Goal: Book appointment/travel/reservation

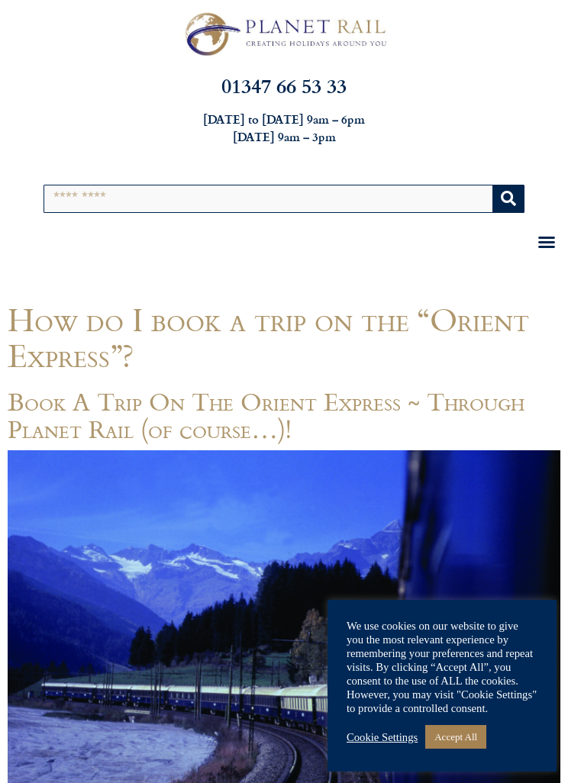
scroll to position [314, 0]
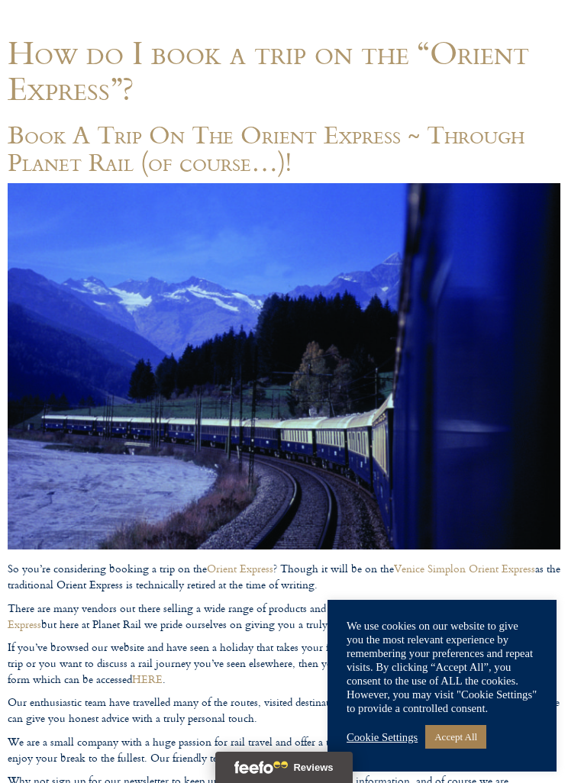
click at [464, 748] on link "Accept All" at bounding box center [455, 737] width 61 height 24
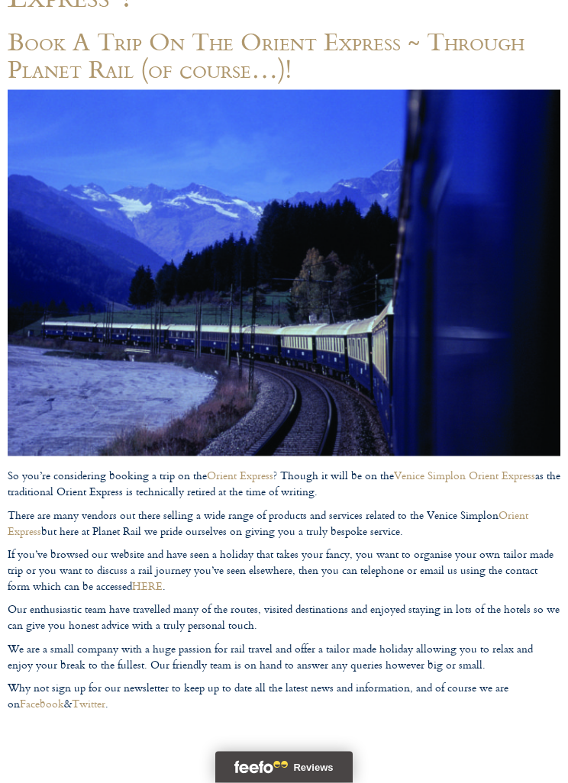
scroll to position [0, 0]
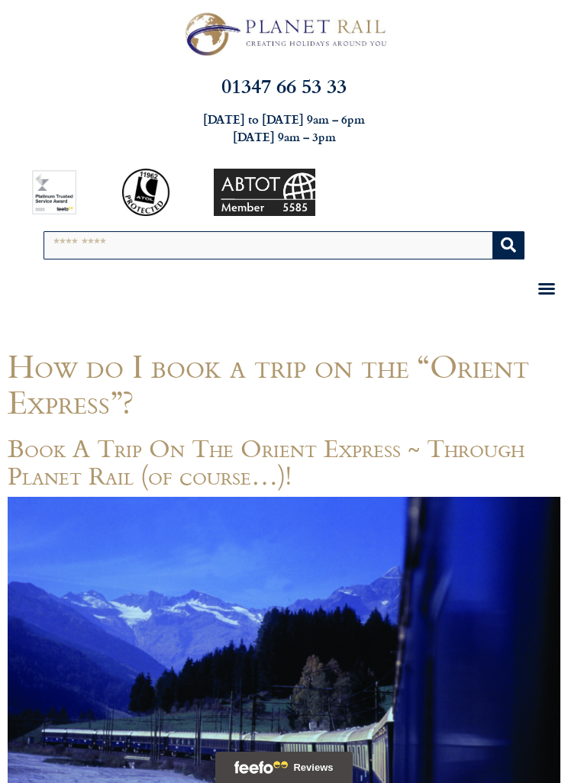
click at [544, 288] on icon "Menu Toggle" at bounding box center [547, 288] width 18 height 18
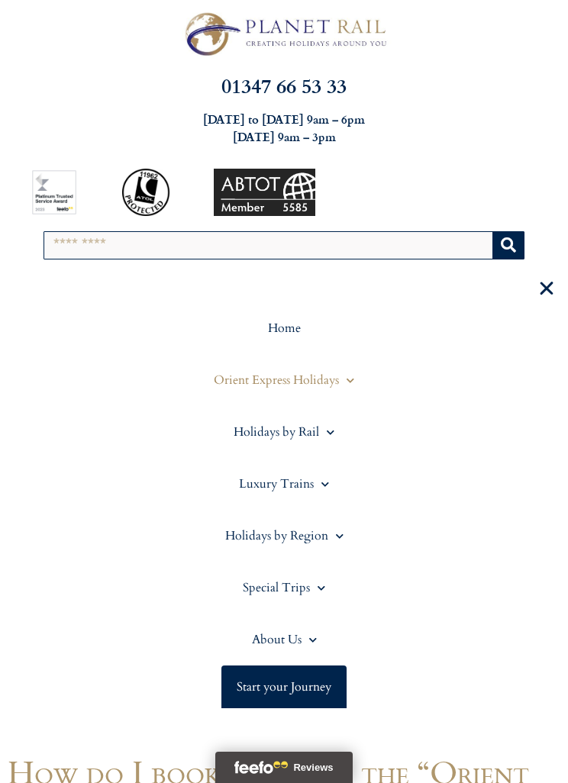
click at [341, 377] on span at bounding box center [346, 381] width 15 height 24
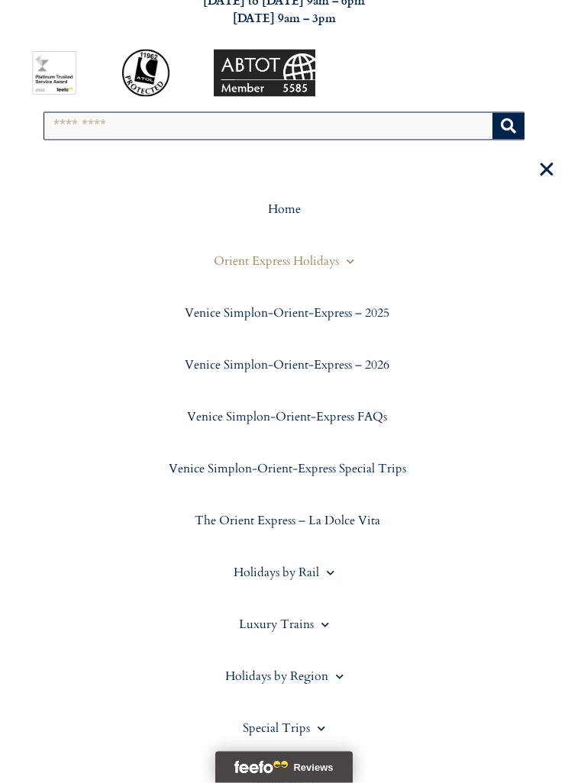
scroll to position [120, 0]
click at [338, 567] on link "Holidays by Rail" at bounding box center [284, 572] width 553 height 52
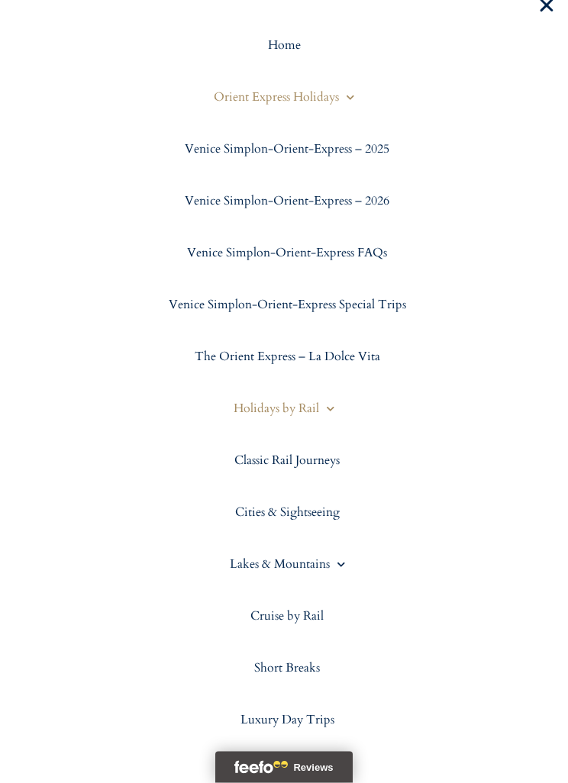
scroll to position [284, 0]
click at [326, 459] on link "Classic Rail Journeys" at bounding box center [284, 460] width 553 height 52
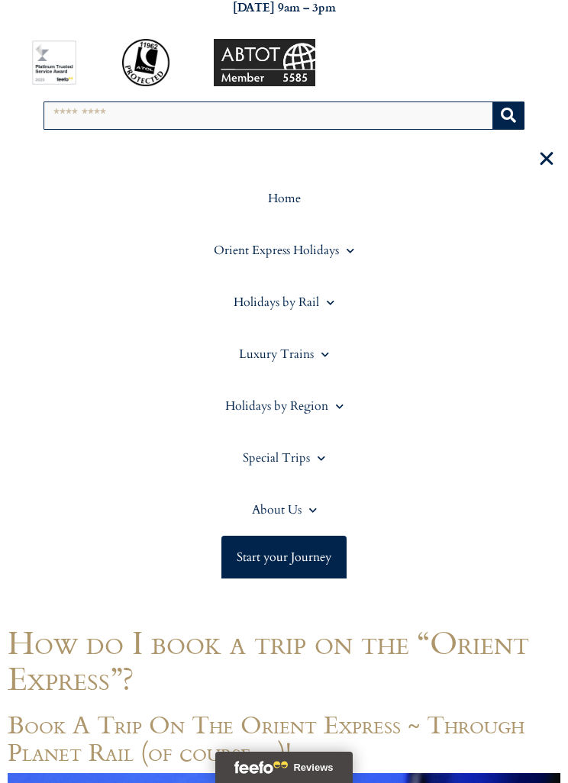
scroll to position [0, 0]
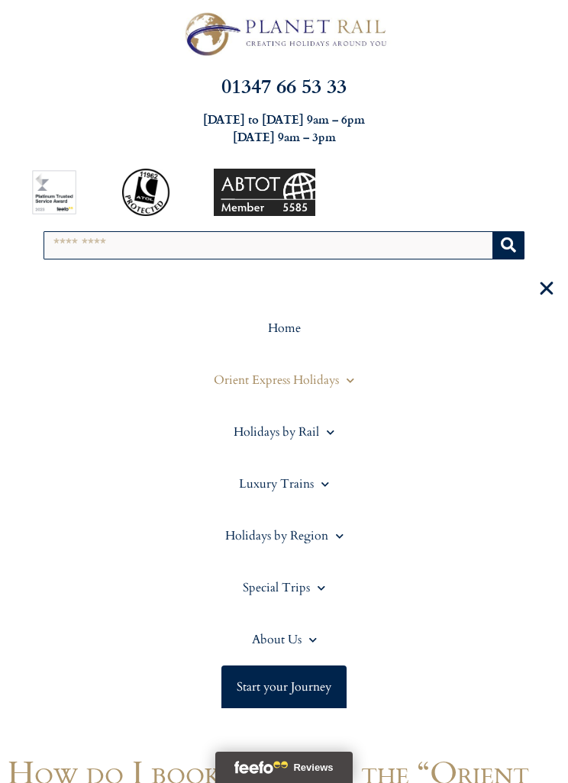
click at [348, 383] on span at bounding box center [346, 381] width 15 height 24
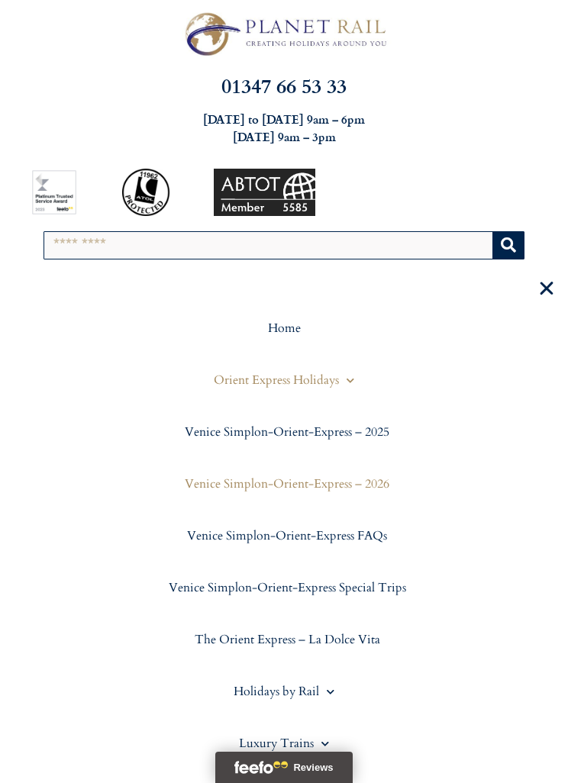
click at [340, 486] on link "Venice Simplon-Orient-Express – 2026" at bounding box center [284, 484] width 553 height 52
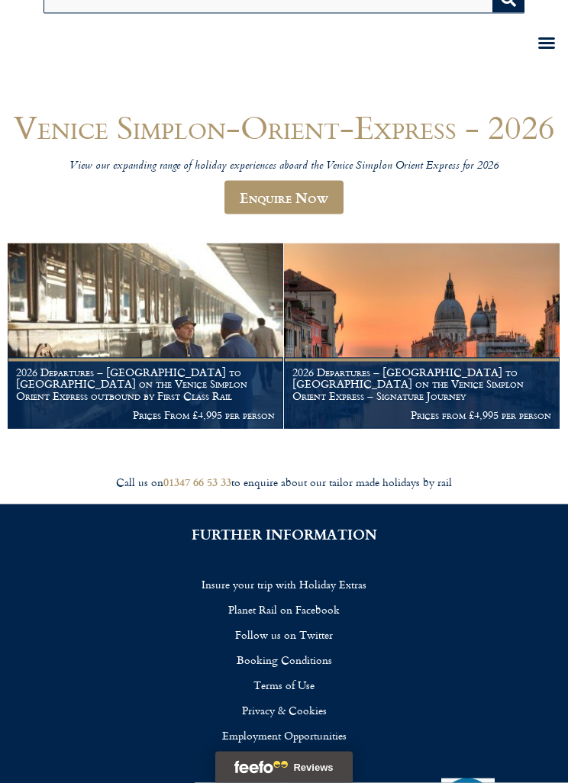
scroll to position [244, 0]
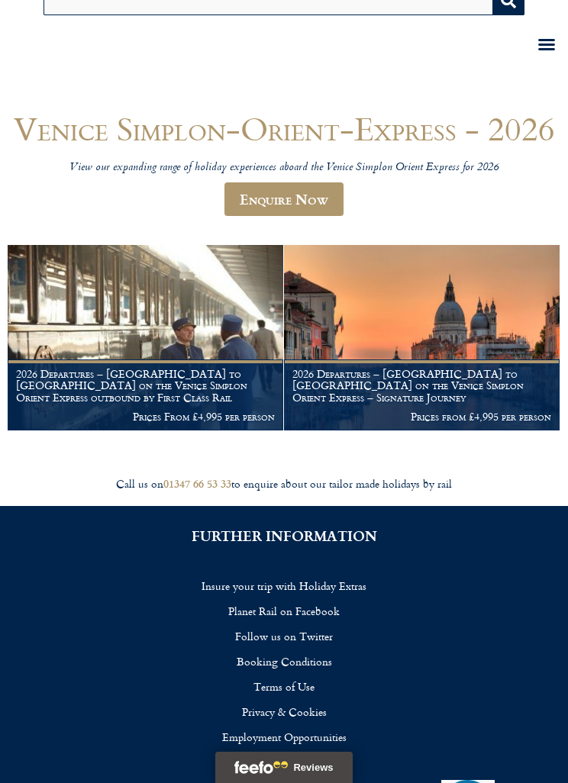
click at [234, 381] on h1 "2026 Departures – Venice to London on the Venice Simplon Orient Express outboun…" at bounding box center [145, 386] width 259 height 36
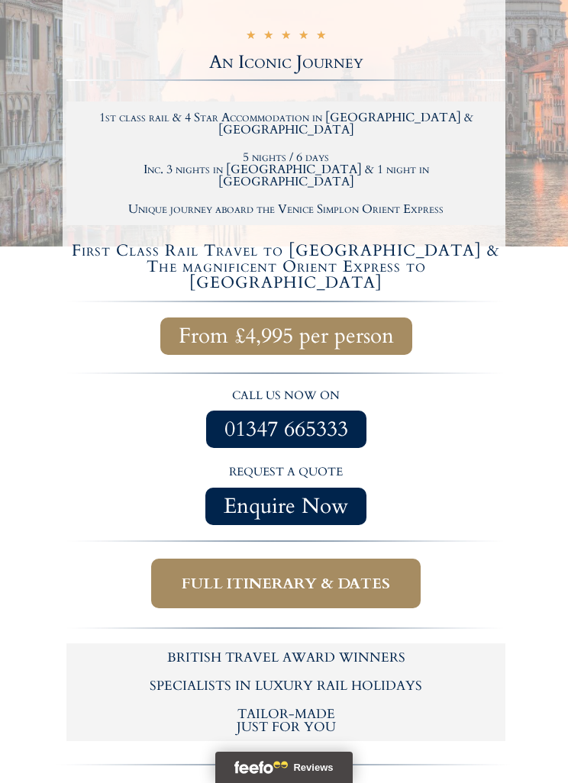
scroll to position [542, 0]
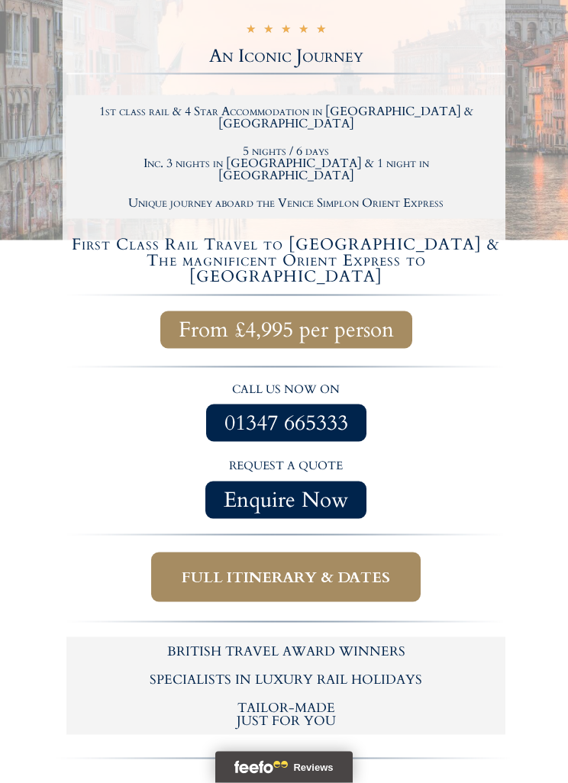
click at [350, 568] on span "Full itinerary & dates" at bounding box center [286, 577] width 208 height 19
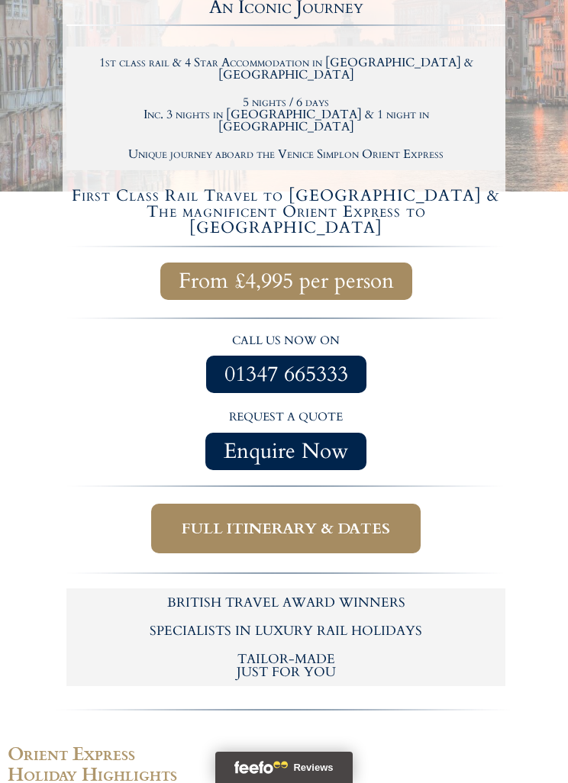
scroll to position [592, 0]
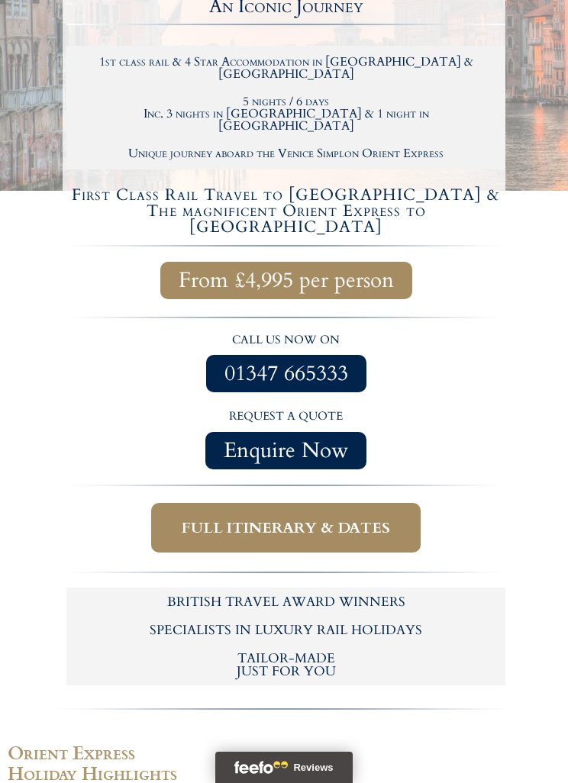
click at [380, 518] on span "Full itinerary & dates" at bounding box center [286, 527] width 208 height 19
click at [348, 518] on span "Full itinerary & dates" at bounding box center [286, 527] width 208 height 19
click at [360, 518] on span "Full itinerary & dates" at bounding box center [286, 527] width 208 height 19
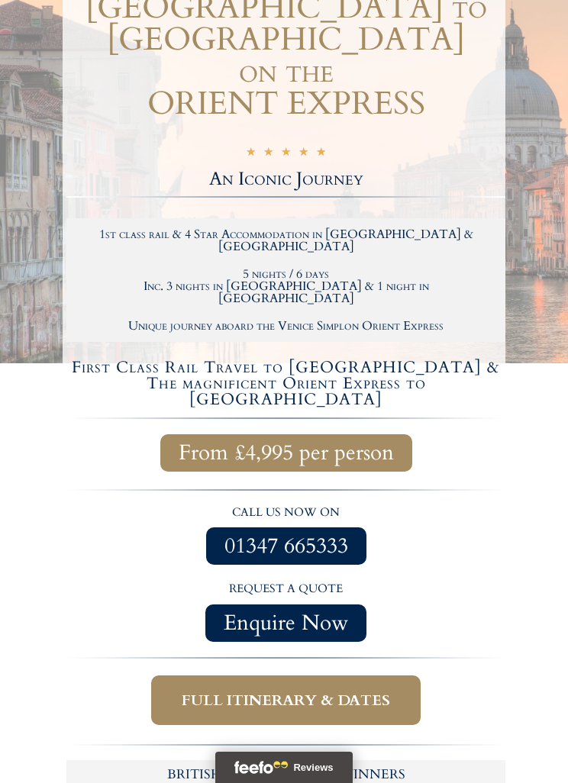
scroll to position [383, 0]
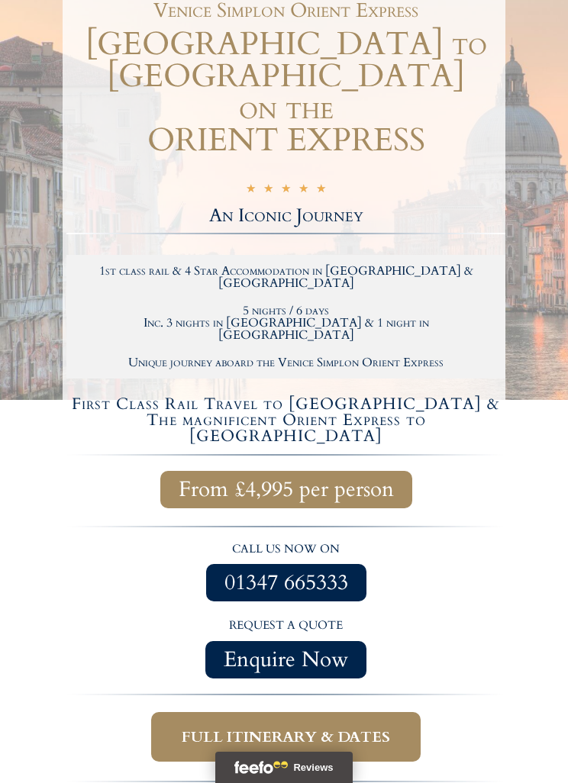
click at [358, 728] on span "Full itinerary & dates" at bounding box center [286, 737] width 208 height 19
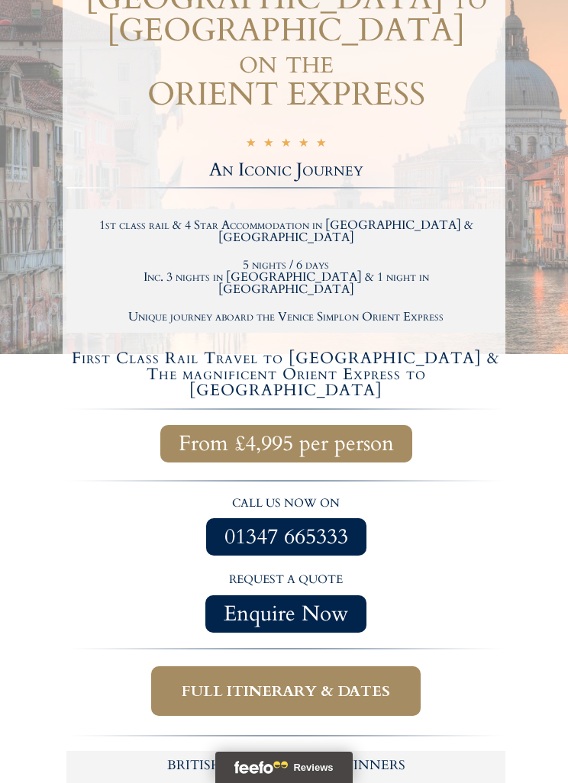
click at [370, 682] on span "Full itinerary & dates" at bounding box center [286, 691] width 208 height 19
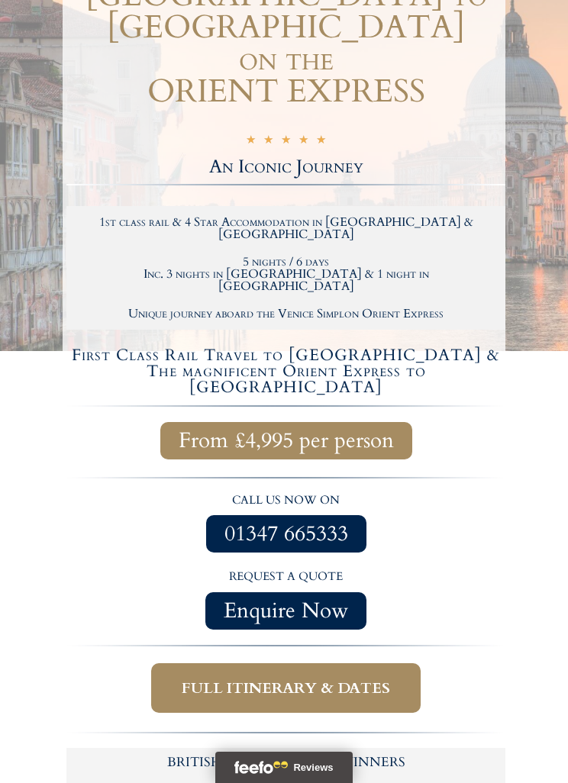
click at [367, 679] on span "Full itinerary & dates" at bounding box center [286, 688] width 208 height 19
click at [321, 679] on span "Full itinerary & dates" at bounding box center [286, 688] width 208 height 19
click at [336, 679] on span "Full itinerary & dates" at bounding box center [286, 688] width 208 height 19
click at [334, 679] on span "Full itinerary & dates" at bounding box center [286, 688] width 208 height 19
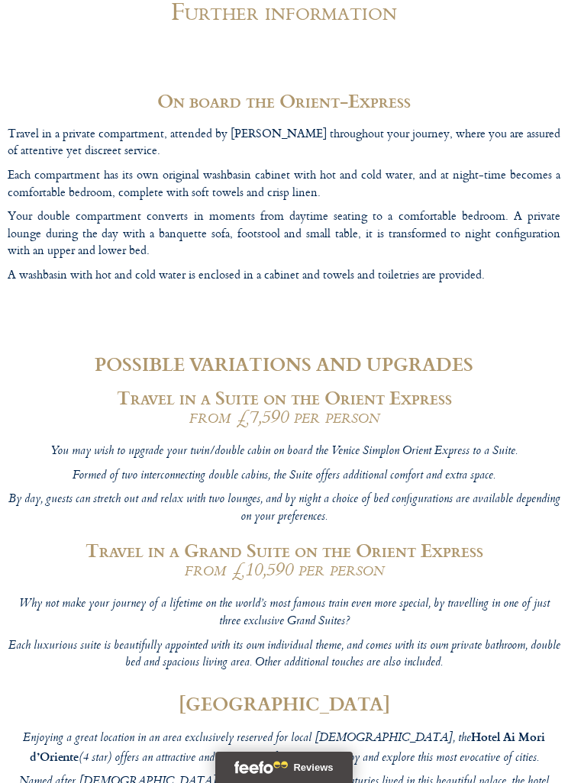
scroll to position [8050, 0]
